Goal: Task Accomplishment & Management: Complete application form

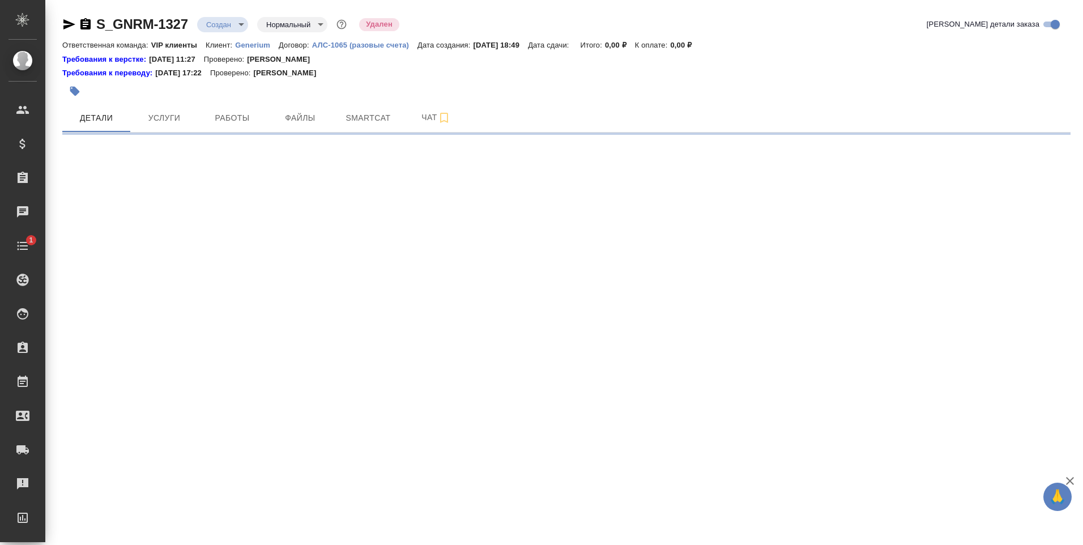
select select "RU"
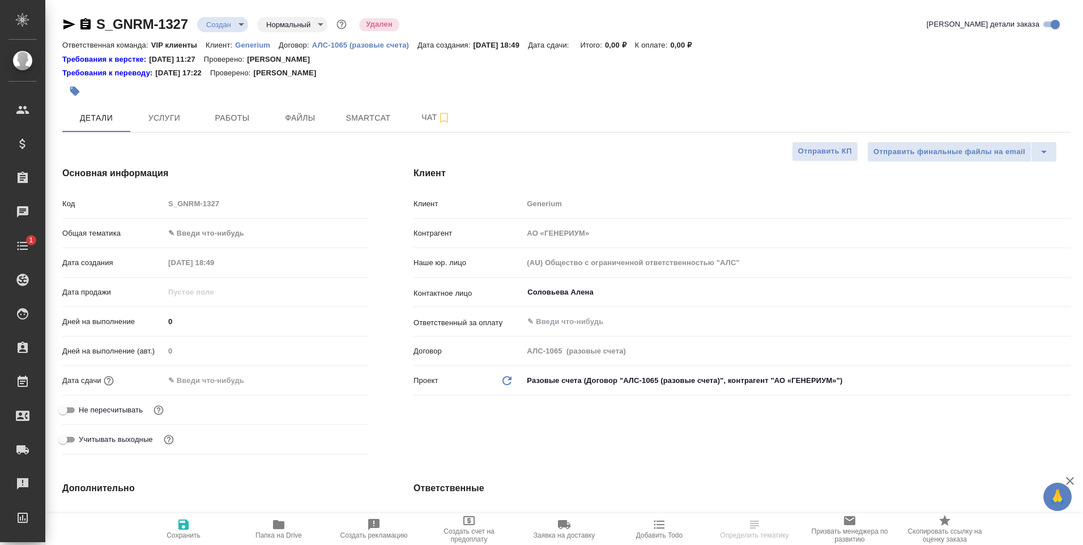
type textarea "x"
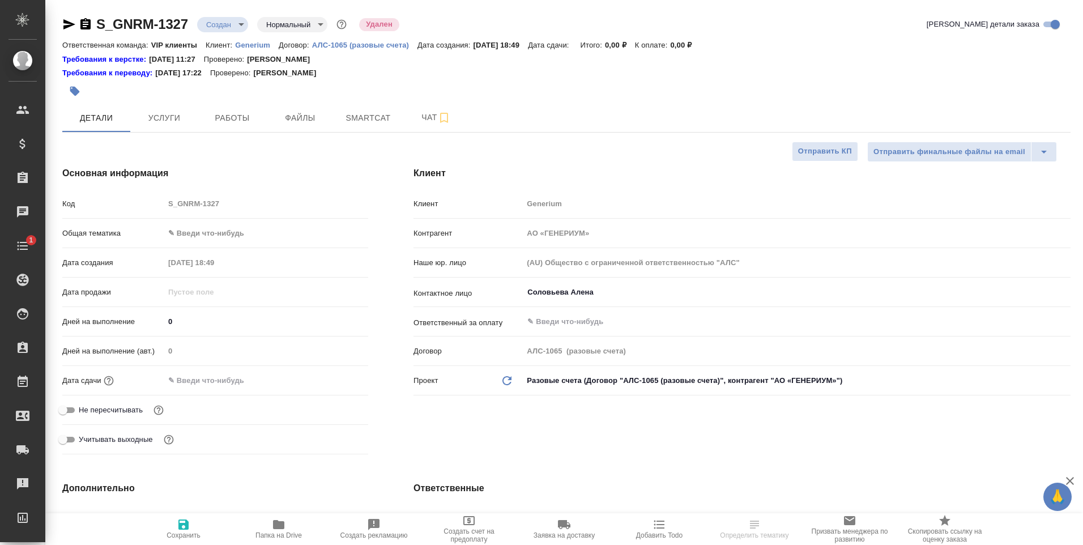
type textarea "x"
type input "VIP клиенты"
type input "[PERSON_NAME]"
